Goal: Check status

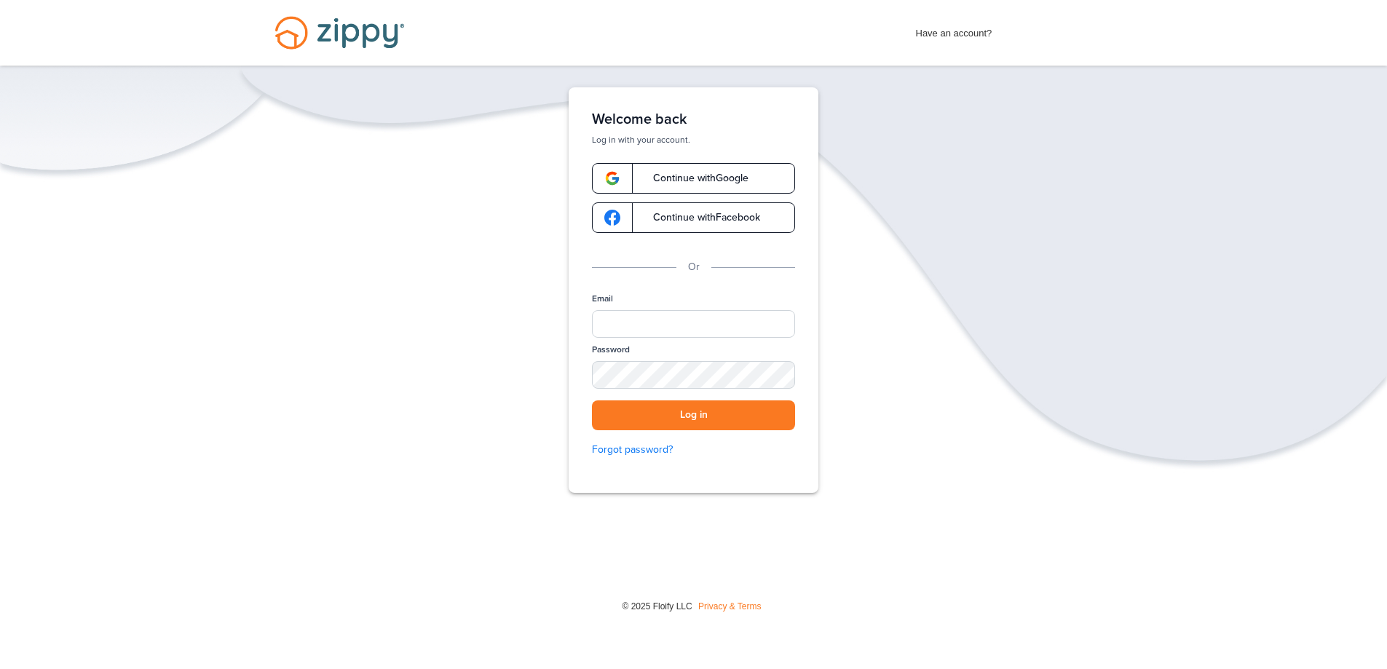
click at [716, 176] on span "Continue with Google" at bounding box center [693, 178] width 110 height 10
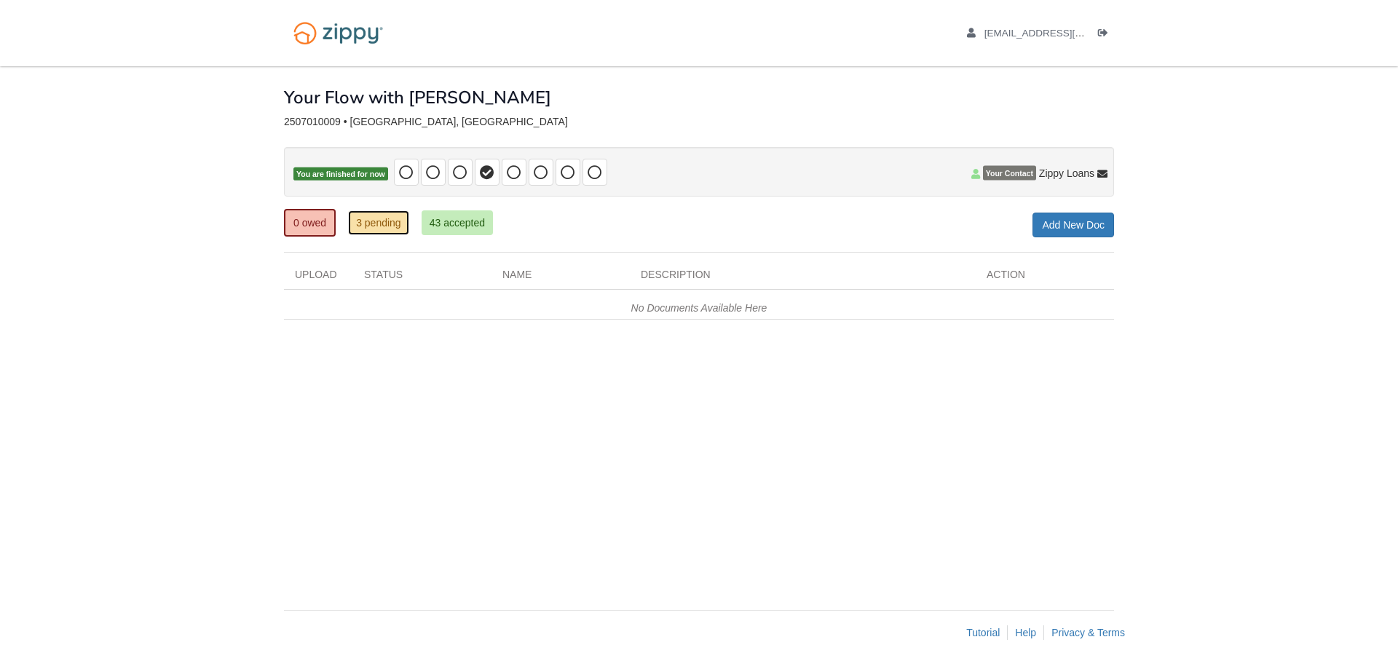
click at [392, 229] on link "3 pending" at bounding box center [378, 222] width 61 height 25
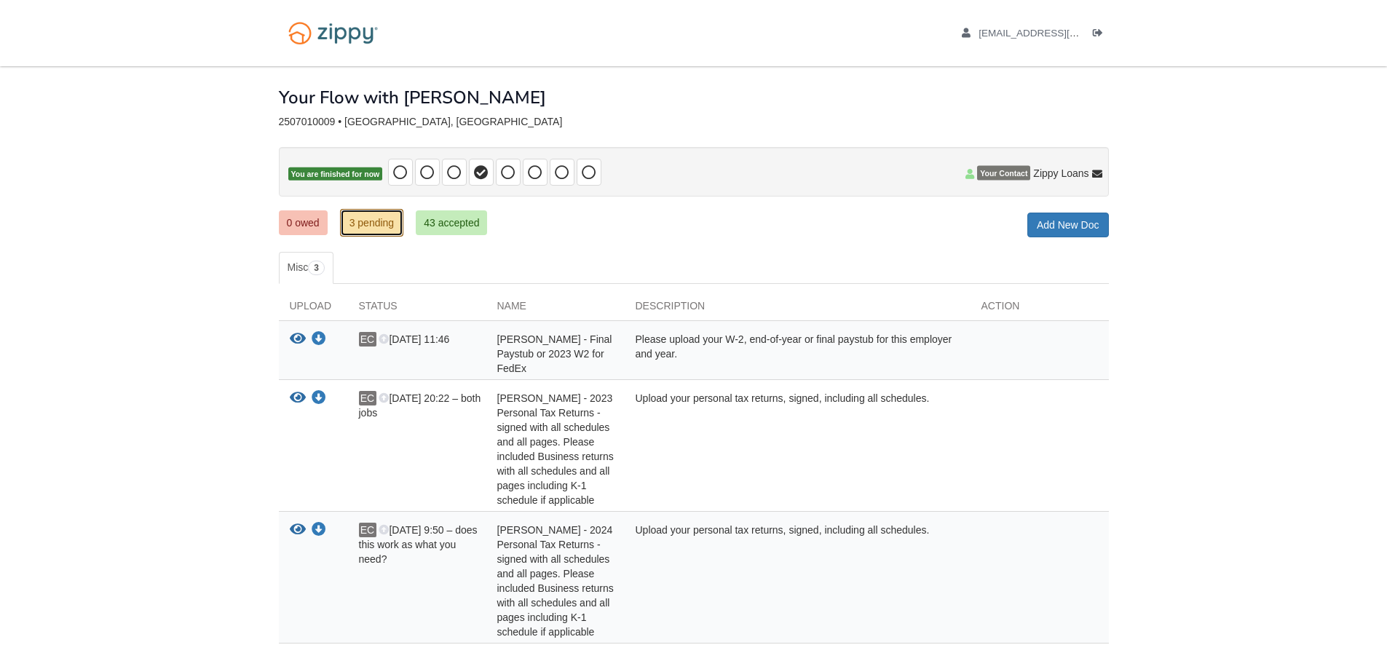
click at [378, 220] on link "3 pending" at bounding box center [372, 223] width 64 height 28
click at [302, 227] on link "0 owed" at bounding box center [303, 222] width 49 height 25
